Goal: Task Accomplishment & Management: Use online tool/utility

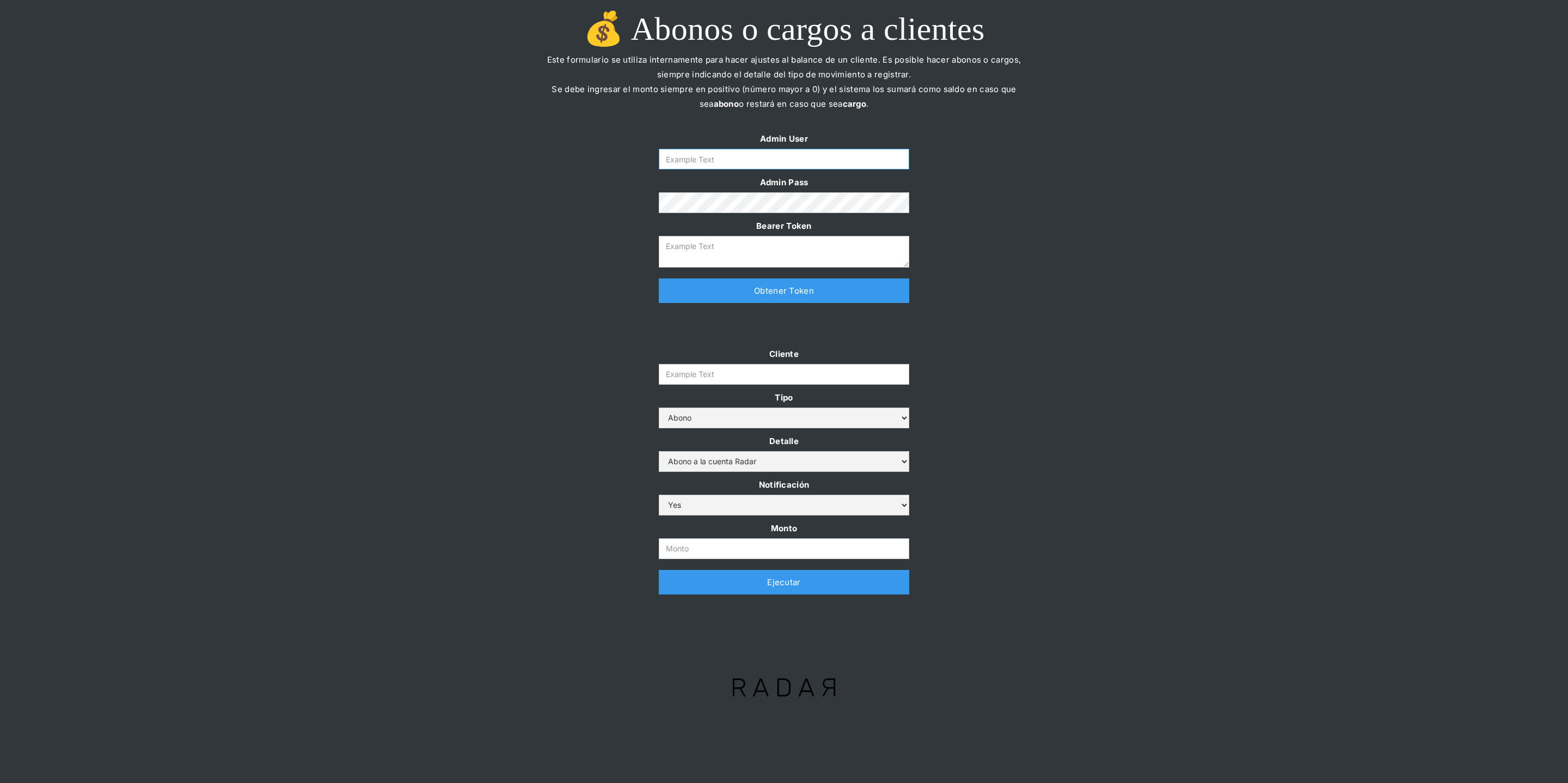
click at [728, 167] on input "Form" at bounding box center [784, 159] width 251 height 21
type input "[PERSON_NAME][EMAIL_ADDRESS][DOMAIN_NAME]"
click at [732, 291] on link "Obtener Token" at bounding box center [784, 291] width 251 height 25
type textarea "[SECURITY_DATA]"
click at [688, 385] on form "Cliente Tipo Abono Cargo Detalle Abono a la cuenta Radar Devolución por altos m…" at bounding box center [784, 452] width 251 height 213
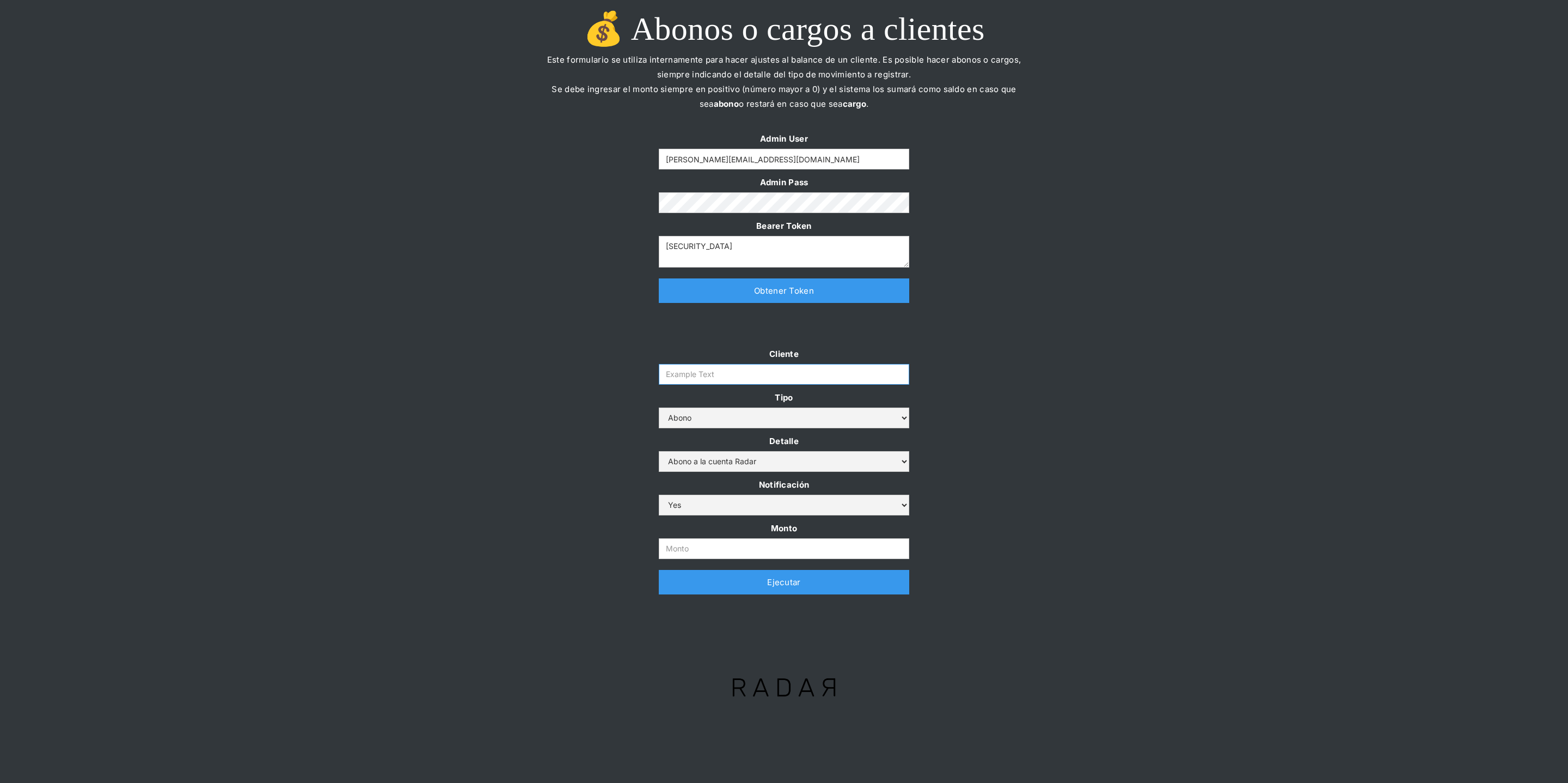
paste input "prontopaga"
type input "prontopaga"
click at [555, 366] on div "Cliente prontopaga Tipo Abono Cargo Detalle Abono a la cuenta Radar Devolución …" at bounding box center [784, 476] width 1568 height 259
click at [664, 546] on input "Monto" at bounding box center [784, 549] width 251 height 21
paste input "$1,200,000,000"
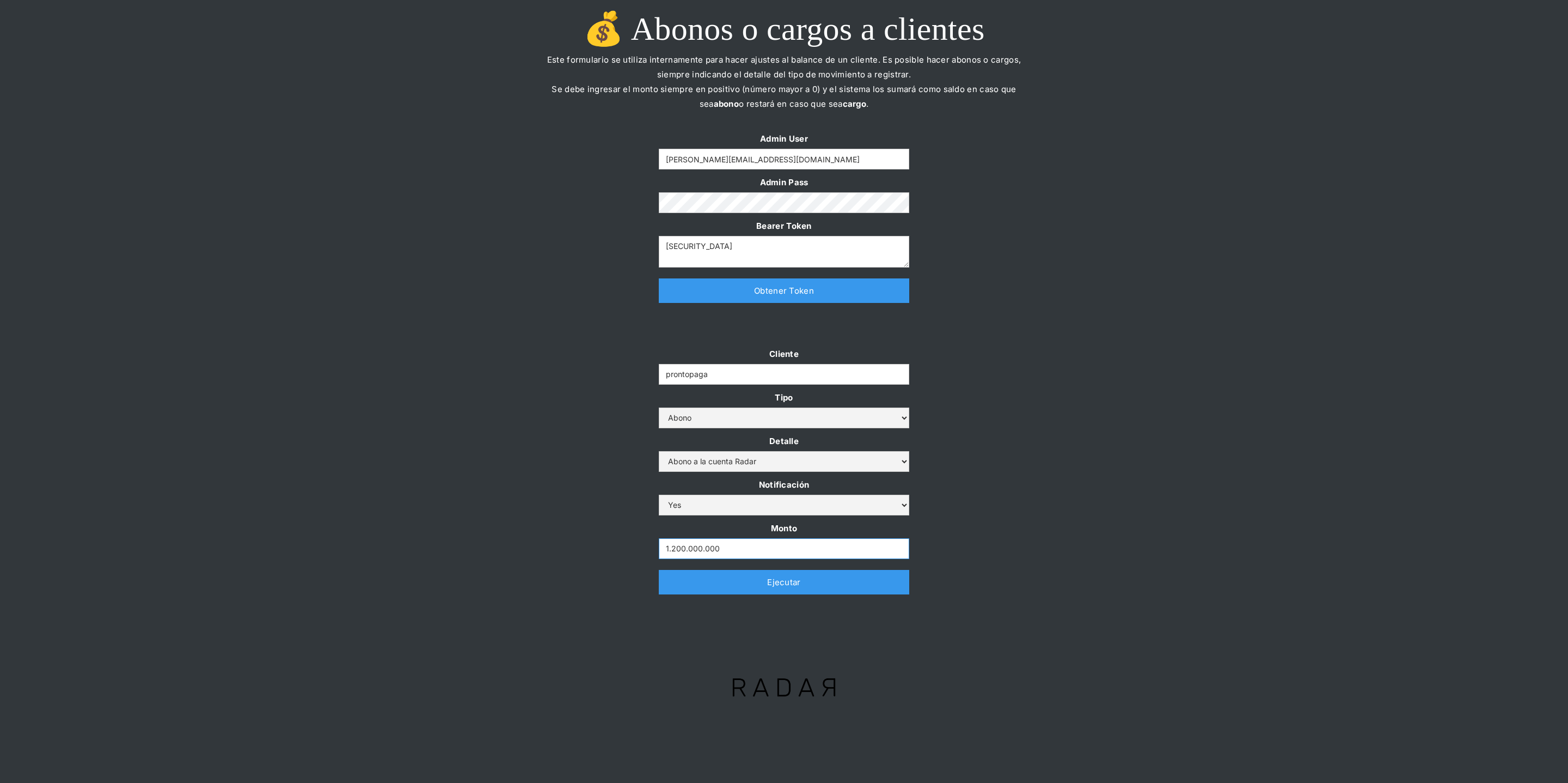
type input "1.200.000.000"
click at [597, 518] on div "Cliente prontopaga Tipo Abono Cargo Detalle Abono a la cuenta Radar Devolución …" at bounding box center [784, 476] width 1568 height 259
click at [690, 589] on link "Ejecutar" at bounding box center [784, 582] width 251 height 25
